Goal: Task Accomplishment & Management: Manage account settings

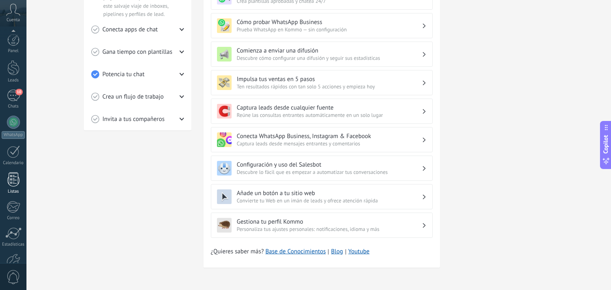
scroll to position [49, 0]
click at [14, 210] on div at bounding box center [14, 212] width 14 height 14
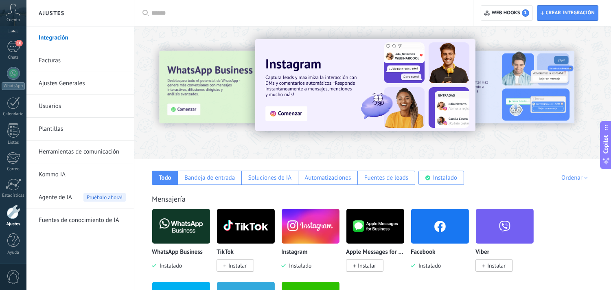
click at [71, 84] on link "Ajustes Generales" at bounding box center [82, 83] width 87 height 23
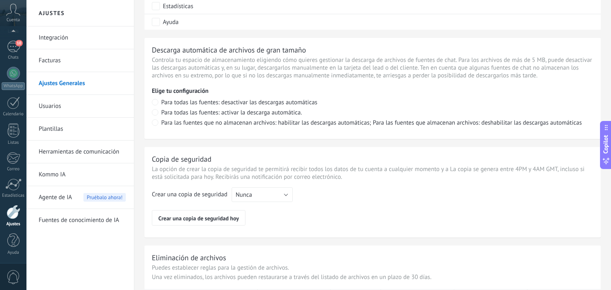
scroll to position [581, 0]
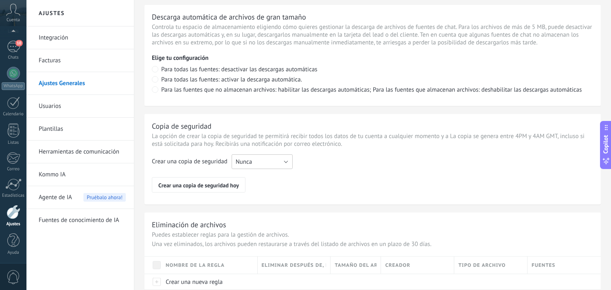
click at [284, 164] on button "Nunca" at bounding box center [262, 161] width 61 height 15
click at [264, 180] on span "Cada semana" at bounding box center [258, 176] width 63 height 8
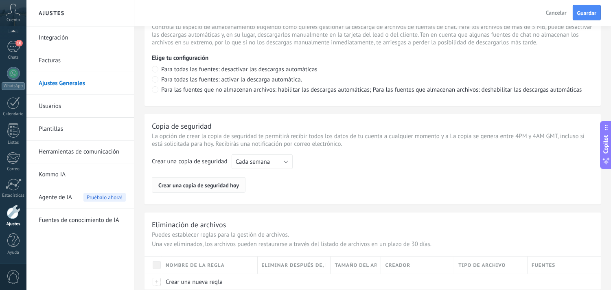
click at [218, 188] on span "Crear una copia de seguridad hoy" at bounding box center [198, 185] width 81 height 5
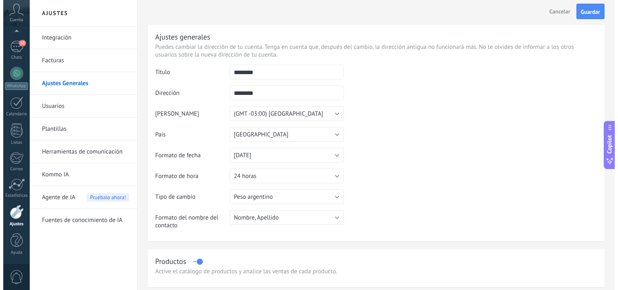
scroll to position [0, 0]
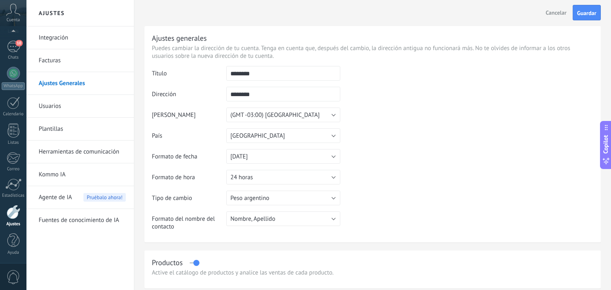
click at [50, 107] on link "Usuarios" at bounding box center [82, 106] width 87 height 23
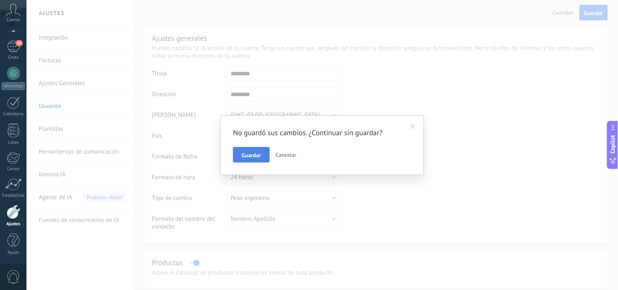
click at [239, 156] on button "Guardar" at bounding box center [251, 154] width 36 height 15
click at [239, 156] on div "No guardó sus cambios. ¿Continuar sin guardar? Guardar Cancelar" at bounding box center [321, 145] width 591 height 290
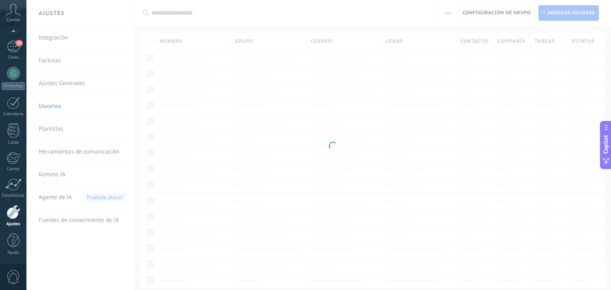
click at [55, 108] on link "Usuarios" at bounding box center [82, 106] width 87 height 23
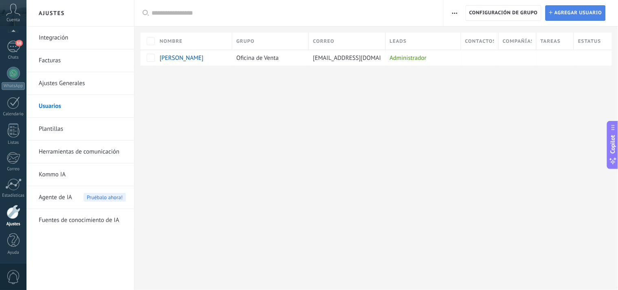
click at [556, 13] on span "Agregar usuario" at bounding box center [578, 13] width 48 height 15
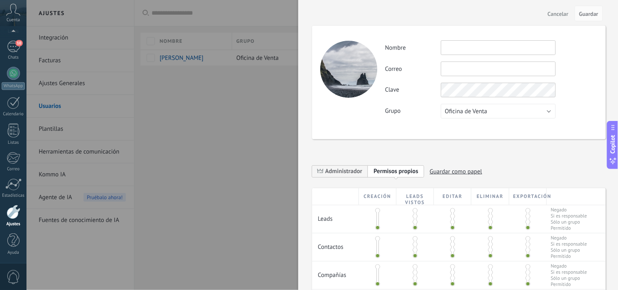
click at [479, 50] on input "text" at bounding box center [497, 47] width 115 height 15
type input "****"
click at [468, 65] on input "text" at bounding box center [497, 68] width 115 height 15
click at [468, 65] on input "********" at bounding box center [497, 68] width 115 height 15
type input "*"
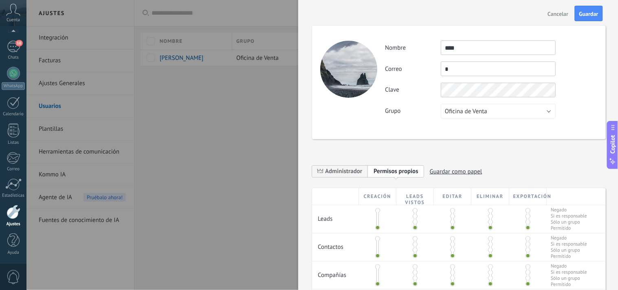
click at [470, 50] on input "****" at bounding box center [497, 47] width 115 height 15
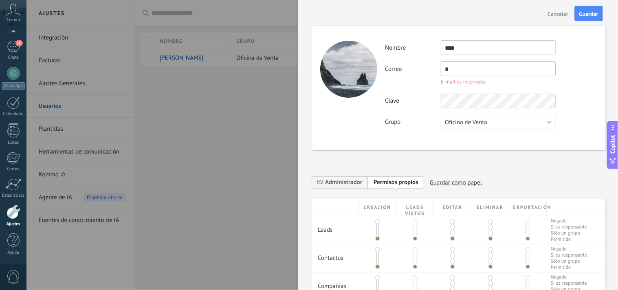
drag, startPoint x: 470, startPoint y: 50, endPoint x: 441, endPoint y: 50, distance: 28.5
click at [441, 50] on input "****" at bounding box center [497, 47] width 115 height 15
type input "******"
type input "**********"
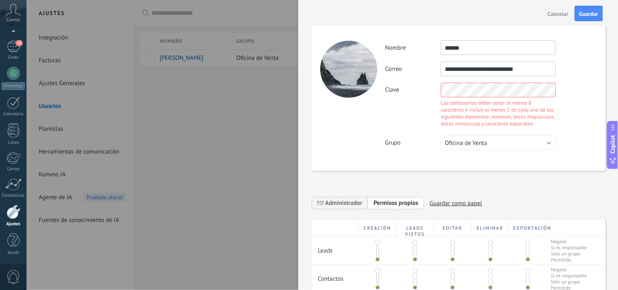
click at [433, 118] on div "**********" at bounding box center [458, 98] width 293 height 145
click at [436, 120] on div "Clave Las contraseñas deben tener al menos 8 caracteres e incluir al menos 1 de…" at bounding box center [491, 106] width 212 height 46
click at [426, 116] on div "Clave Las contraseñas deben tener al menos 8 caracteres e incluir al menos 1 de…" at bounding box center [491, 106] width 212 height 46
click at [448, 110] on div "Las contraseñas deben tener al menos 8 caracteres e incluir al menos 1 de cada …" at bounding box center [497, 113] width 115 height 28
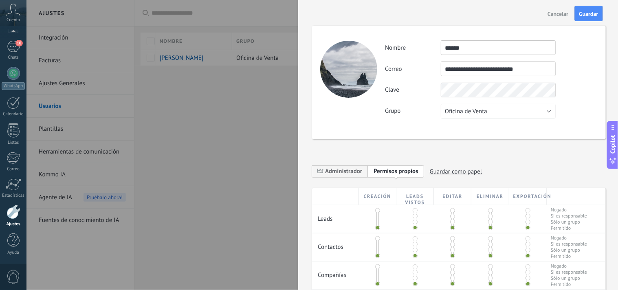
click at [418, 110] on div "**********" at bounding box center [491, 79] width 212 height 78
drag, startPoint x: 378, startPoint y: 228, endPoint x: 378, endPoint y: 211, distance: 17.5
click at [378, 211] on div at bounding box center [377, 219] width 2 height 20
drag, startPoint x: 377, startPoint y: 227, endPoint x: 376, endPoint y: 208, distance: 18.8
click at [376, 209] on div at bounding box center [377, 219] width 2 height 20
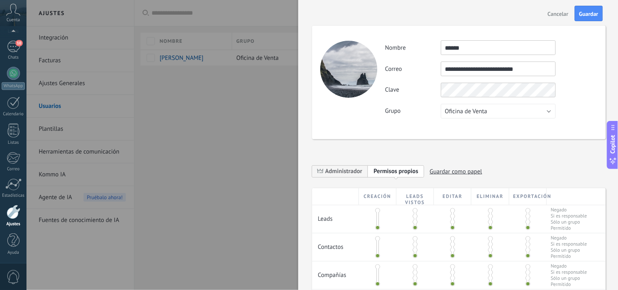
drag, startPoint x: 376, startPoint y: 227, endPoint x: 376, endPoint y: 210, distance: 16.3
click at [376, 210] on div at bounding box center [377, 219] width 2 height 20
click at [353, 171] on span "Administrador" at bounding box center [343, 171] width 37 height 8
click at [377, 170] on span "Personalizar permisos" at bounding box center [401, 171] width 57 height 8
drag, startPoint x: 377, startPoint y: 228, endPoint x: 379, endPoint y: 212, distance: 16.7
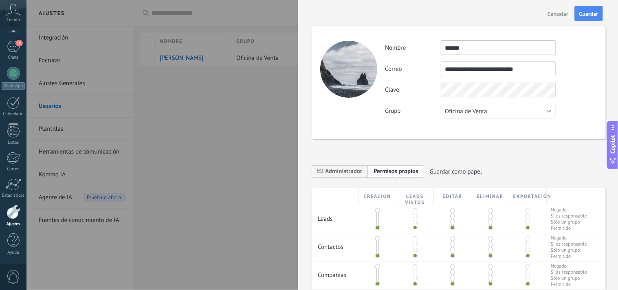
click at [379, 210] on div at bounding box center [377, 219] width 2 height 20
click at [377, 211] on span at bounding box center [377, 210] width 5 height 5
click at [377, 228] on span at bounding box center [377, 227] width 5 height 5
click at [582, 11] on span "Guardar" at bounding box center [588, 14] width 19 height 6
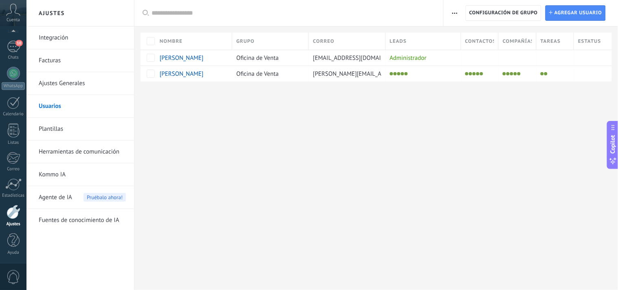
click at [505, 132] on div "Ajustes Integración Facturas Ajustes Generales Usuarios Plantillas Herramientas…" at bounding box center [321, 145] width 591 height 290
click at [15, 72] on div at bounding box center [13, 73] width 13 height 13
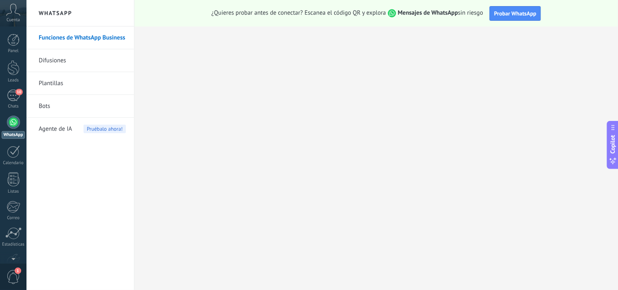
click at [15, 21] on span "Cuenta" at bounding box center [13, 20] width 13 height 5
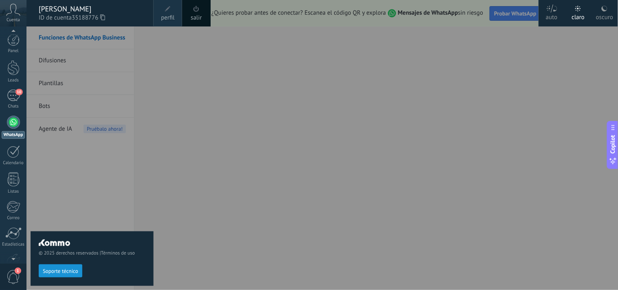
scroll to position [26, 0]
click at [16, 273] on span "1" at bounding box center [18, 270] width 7 height 7
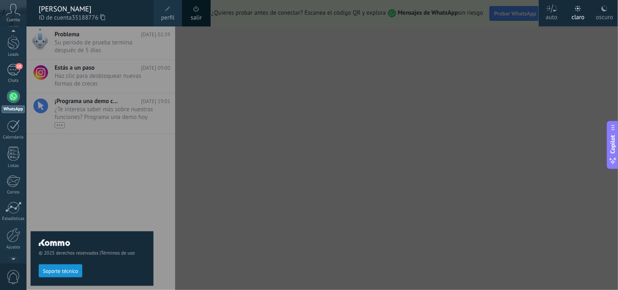
click at [309, 143] on div at bounding box center [335, 145] width 618 height 290
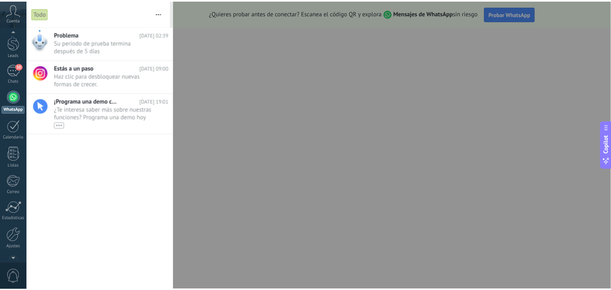
scroll to position [0, 0]
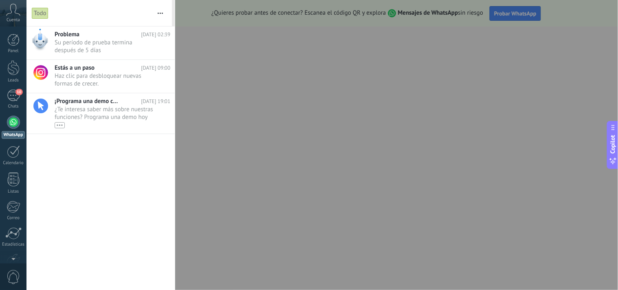
drag, startPoint x: 614, startPoint y: 41, endPoint x: 610, endPoint y: 70, distance: 29.2
click at [610, 70] on div at bounding box center [309, 145] width 618 height 290
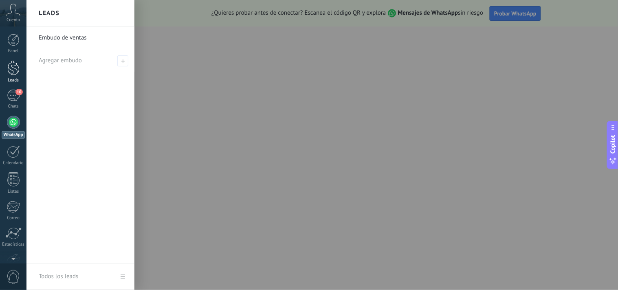
click at [14, 66] on div at bounding box center [13, 67] width 12 height 15
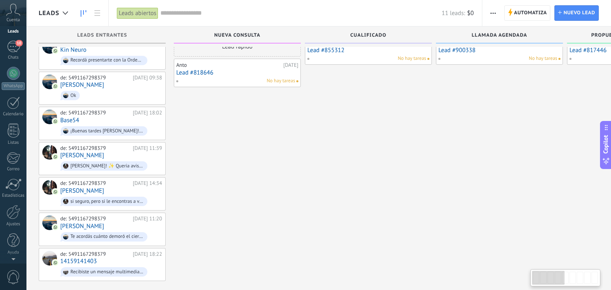
scroll to position [29, 0]
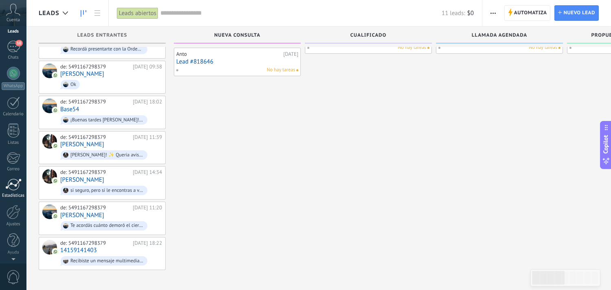
click at [13, 182] on div at bounding box center [13, 184] width 16 height 12
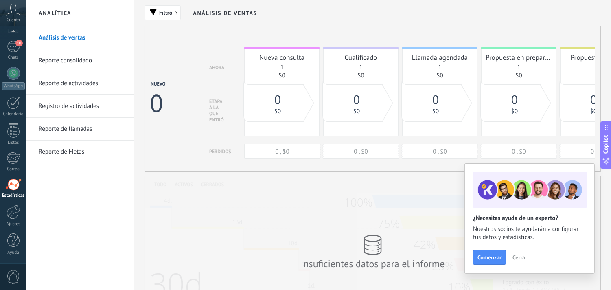
click at [523, 256] on span "Cerrar" at bounding box center [519, 257] width 15 height 6
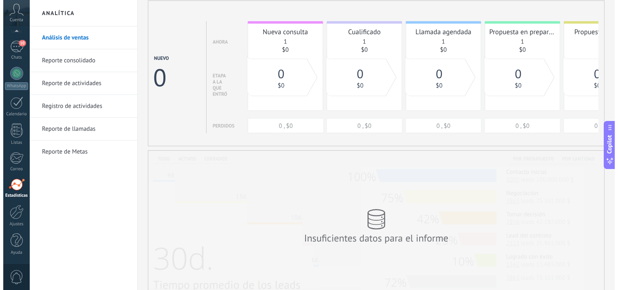
scroll to position [13, 0]
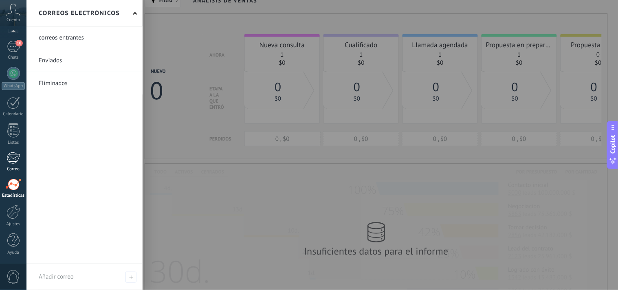
click at [13, 153] on div at bounding box center [13, 158] width 13 height 12
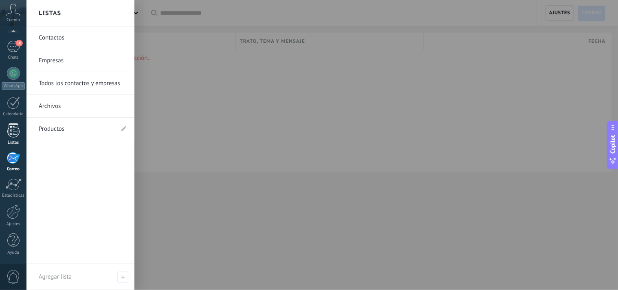
click at [15, 132] on div at bounding box center [13, 130] width 12 height 14
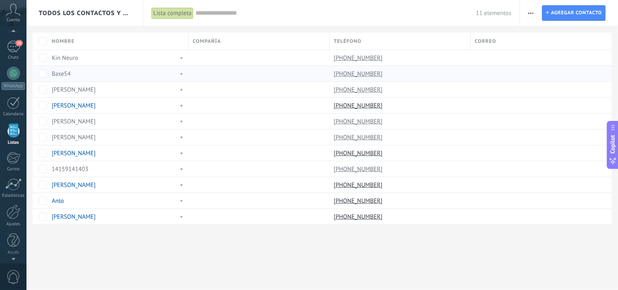
scroll to position [21, 0]
click at [84, 123] on div "José" at bounding box center [113, 121] width 123 height 7
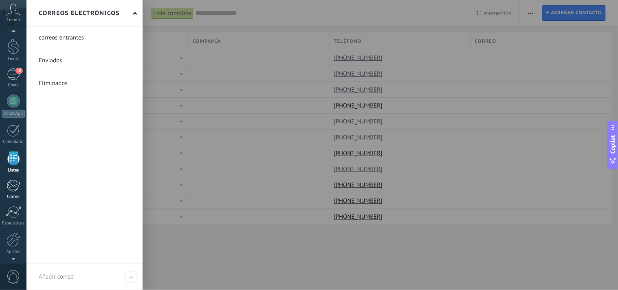
click at [13, 182] on div at bounding box center [13, 186] width 13 height 12
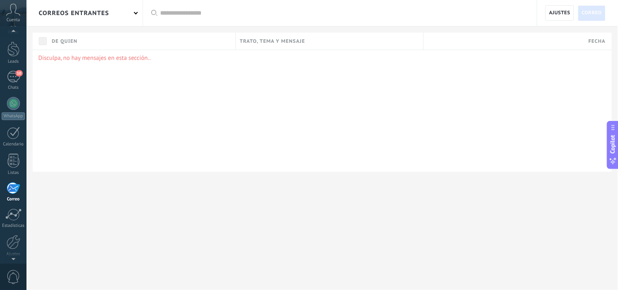
scroll to position [49, 0]
click at [11, 210] on div at bounding box center [14, 212] width 14 height 14
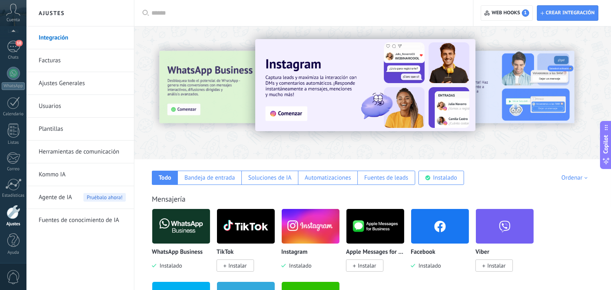
click at [50, 177] on link "Kommo IA" at bounding box center [82, 174] width 87 height 23
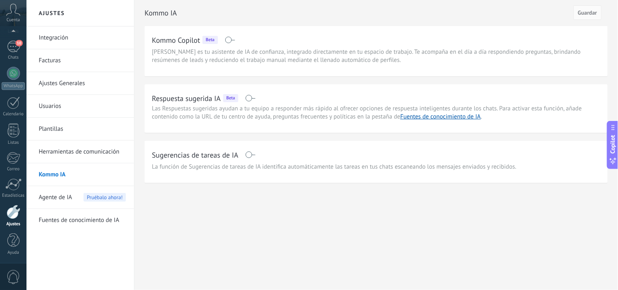
click at [251, 155] on span at bounding box center [250, 154] width 10 height 7
click at [252, 155] on span at bounding box center [250, 154] width 10 height 7
click at [253, 155] on span at bounding box center [250, 154] width 10 height 7
click at [53, 197] on span "Agente de IA" at bounding box center [55, 197] width 33 height 23
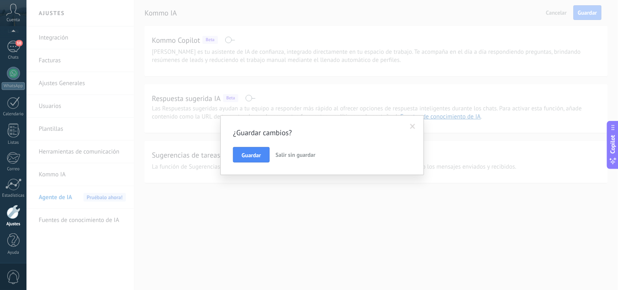
click at [287, 158] on span "Salir sin guardar" at bounding box center [296, 154] width 40 height 7
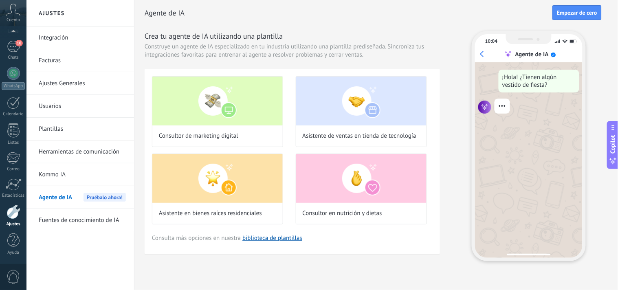
click at [57, 197] on span "Agente de IA" at bounding box center [55, 197] width 33 height 23
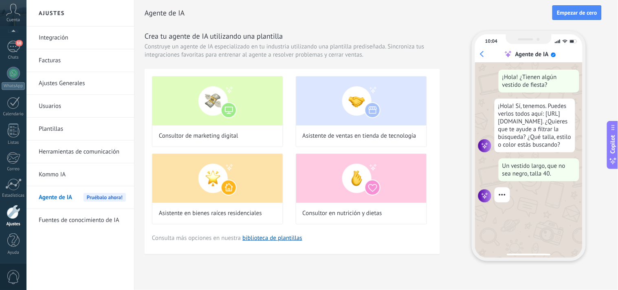
click at [55, 179] on link "Kommo IA" at bounding box center [82, 174] width 87 height 23
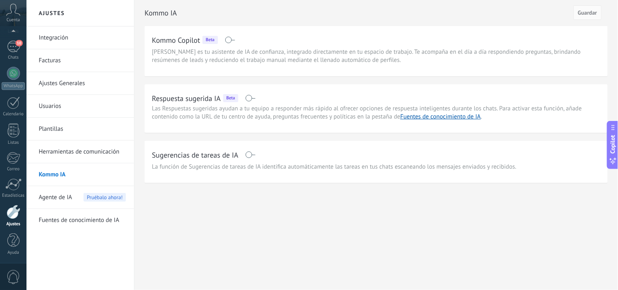
click at [254, 153] on span at bounding box center [250, 154] width 10 height 7
click at [49, 199] on span "Agente de IA" at bounding box center [55, 197] width 33 height 23
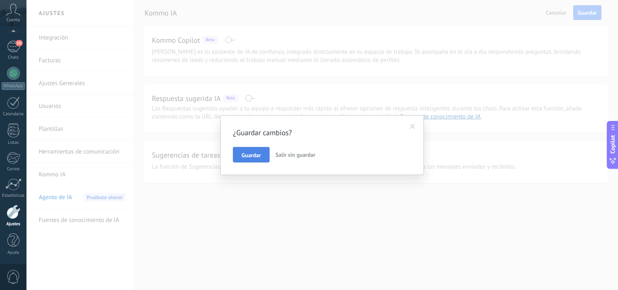
click at [243, 158] on span "Guardar" at bounding box center [250, 155] width 19 height 6
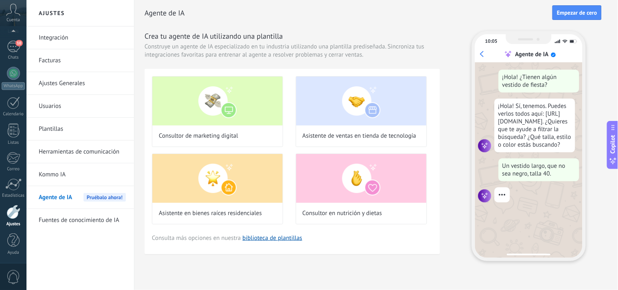
click at [68, 221] on link "Fuentes de conocimiento de IA" at bounding box center [82, 220] width 87 height 23
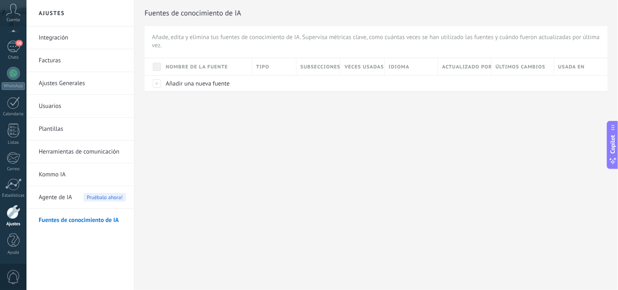
click at [68, 221] on link "Fuentes de conocimiento de IA" at bounding box center [82, 220] width 87 height 23
click at [158, 82] on div at bounding box center [153, 83] width 17 height 16
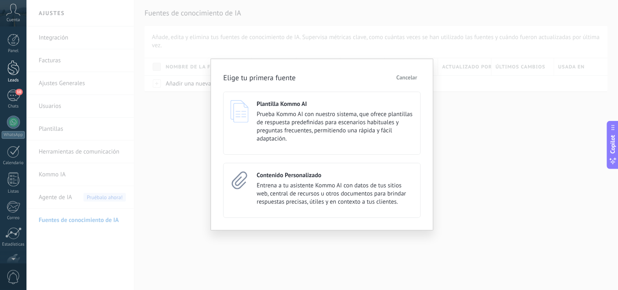
click at [13, 65] on div at bounding box center [13, 67] width 12 height 15
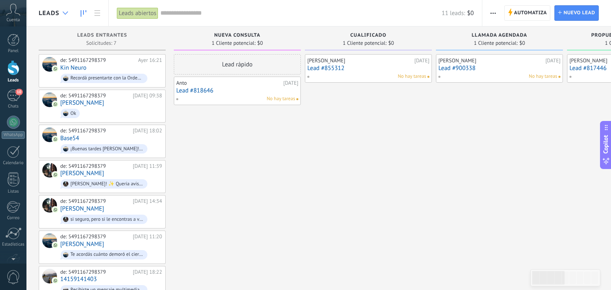
click at [67, 14] on icon at bounding box center [65, 12] width 5 height 3
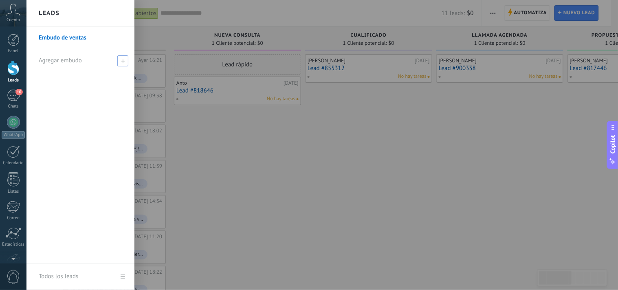
click at [121, 61] on icon at bounding box center [123, 61] width 4 height 4
